Goal: Navigation & Orientation: Go to known website

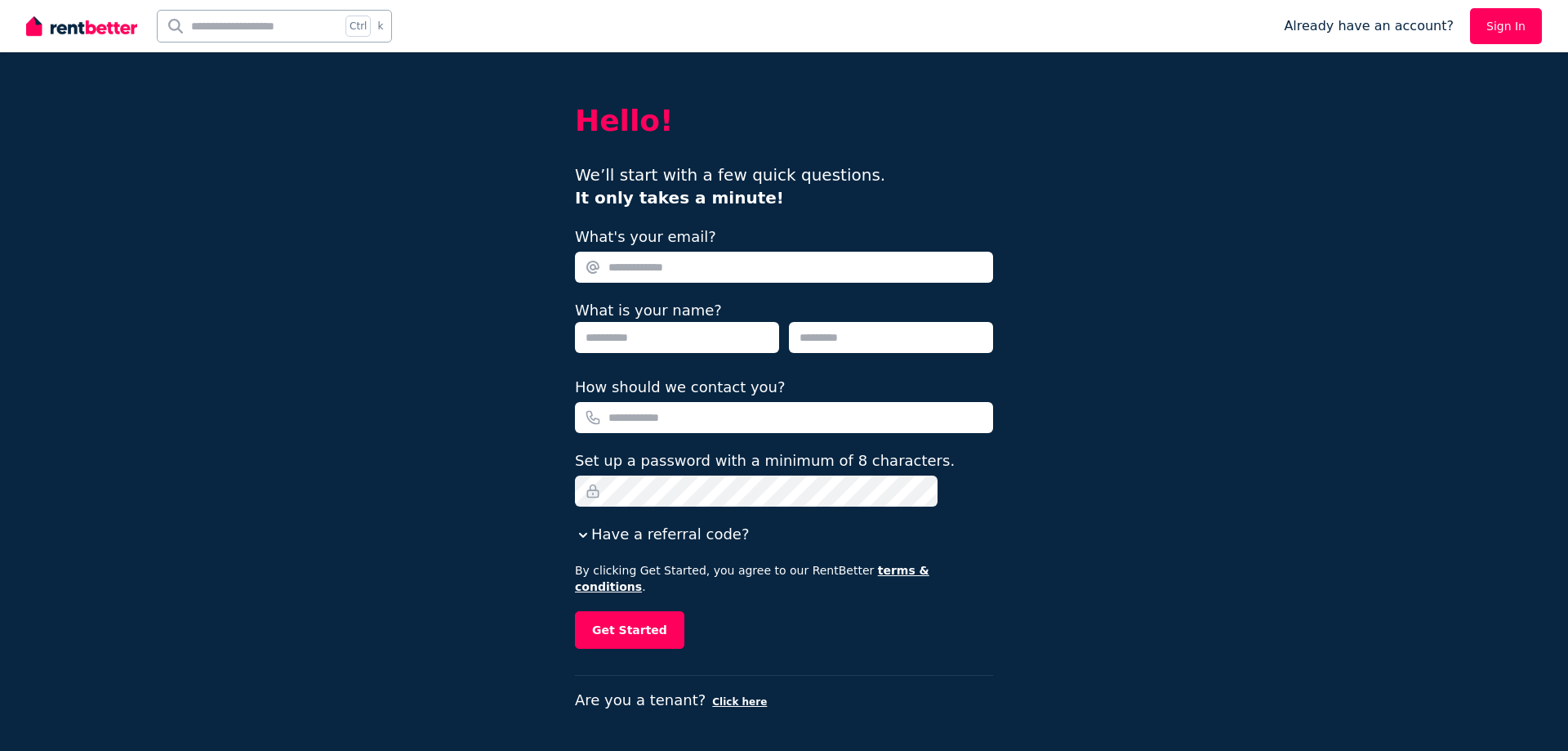
click at [122, 33] on img at bounding box center [81, 27] width 111 height 25
click at [85, 31] on img at bounding box center [81, 27] width 111 height 25
